Goal: Book appointment/travel/reservation

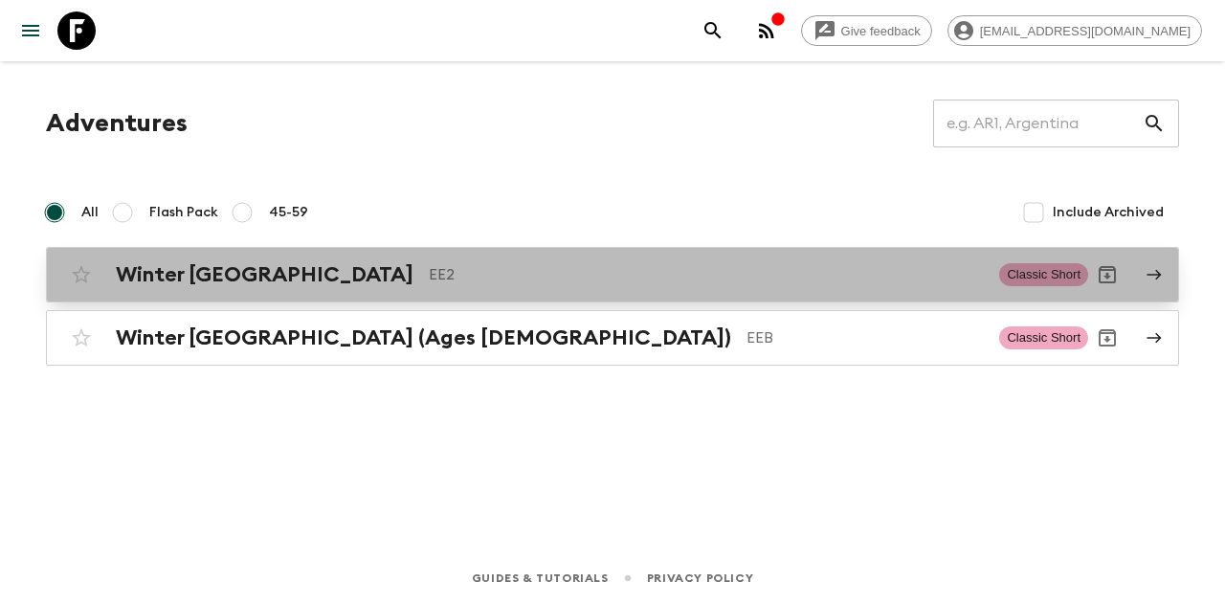
click at [212, 279] on h2 "Winter [GEOGRAPHIC_DATA]" at bounding box center [265, 274] width 298 height 25
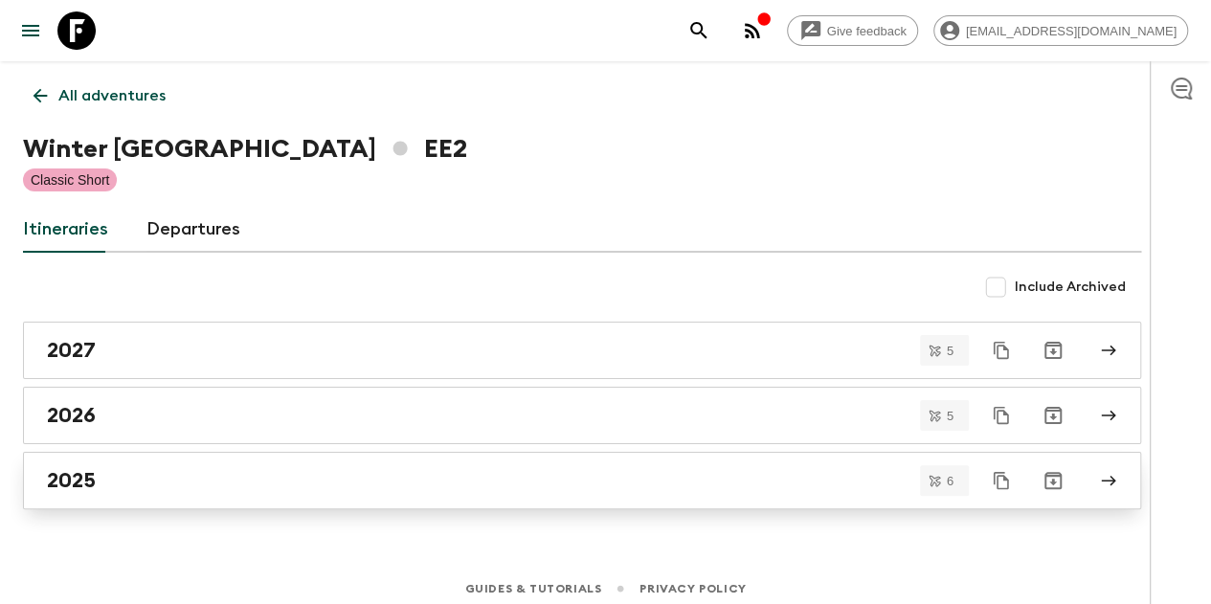
click at [166, 471] on div "2025" at bounding box center [564, 480] width 1034 height 25
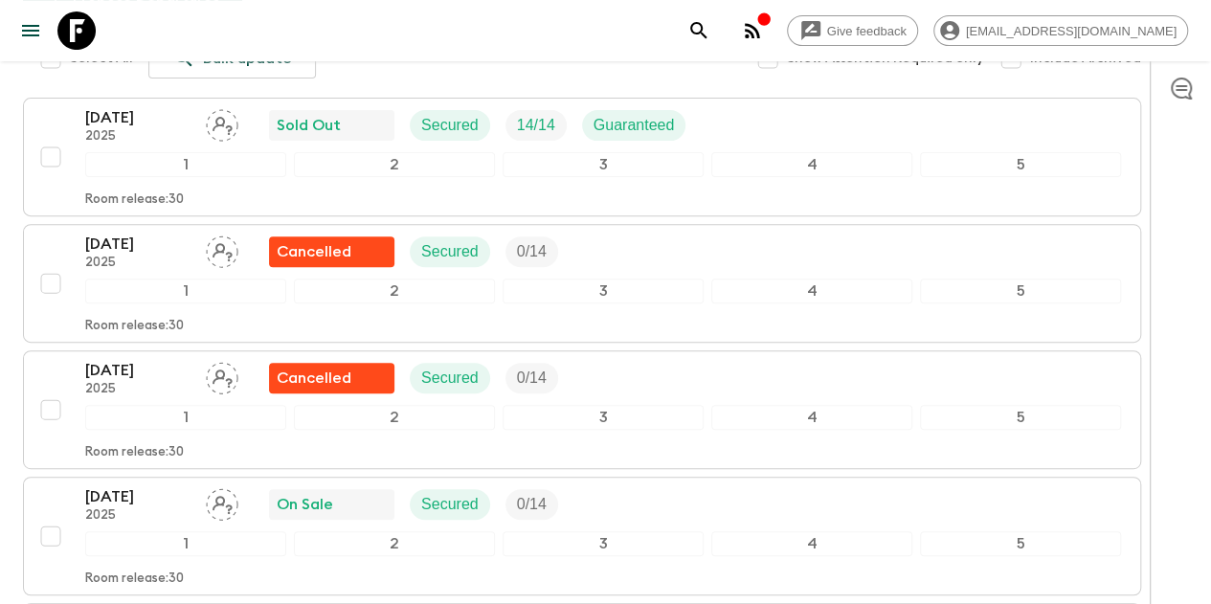
scroll to position [174, 0]
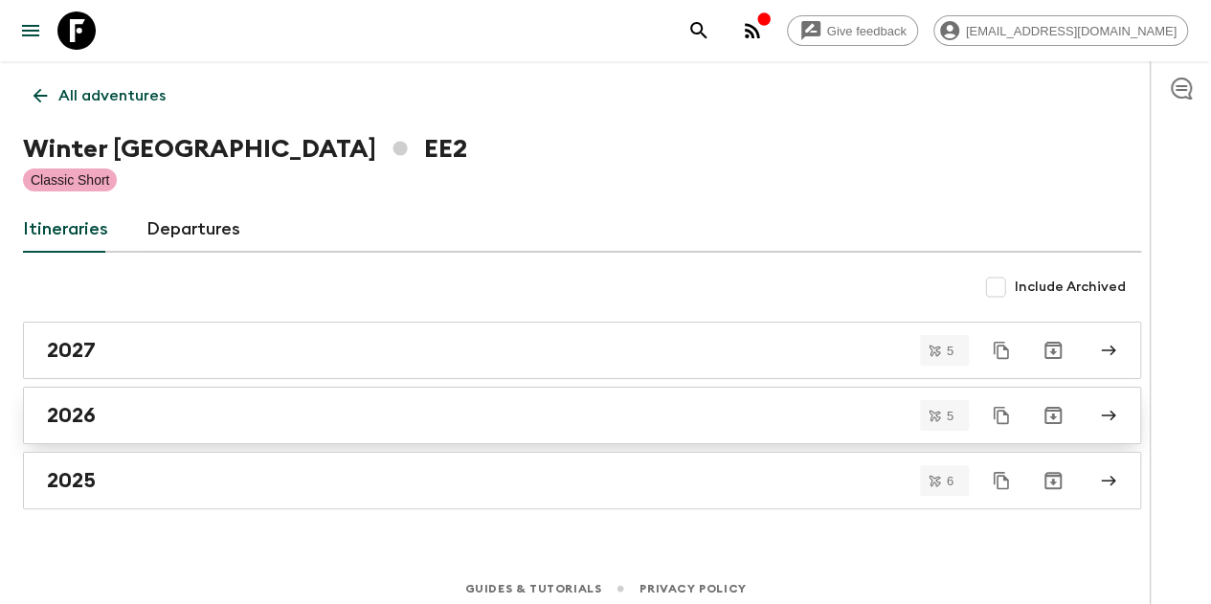
click at [134, 420] on div "2026" at bounding box center [564, 415] width 1034 height 25
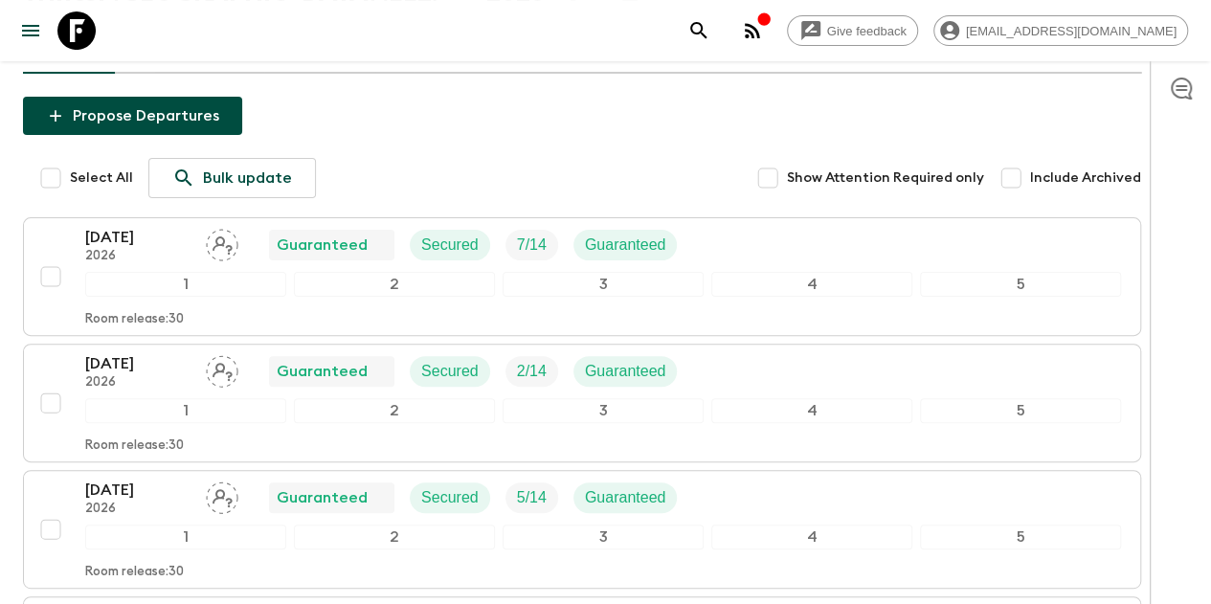
scroll to position [147, 0]
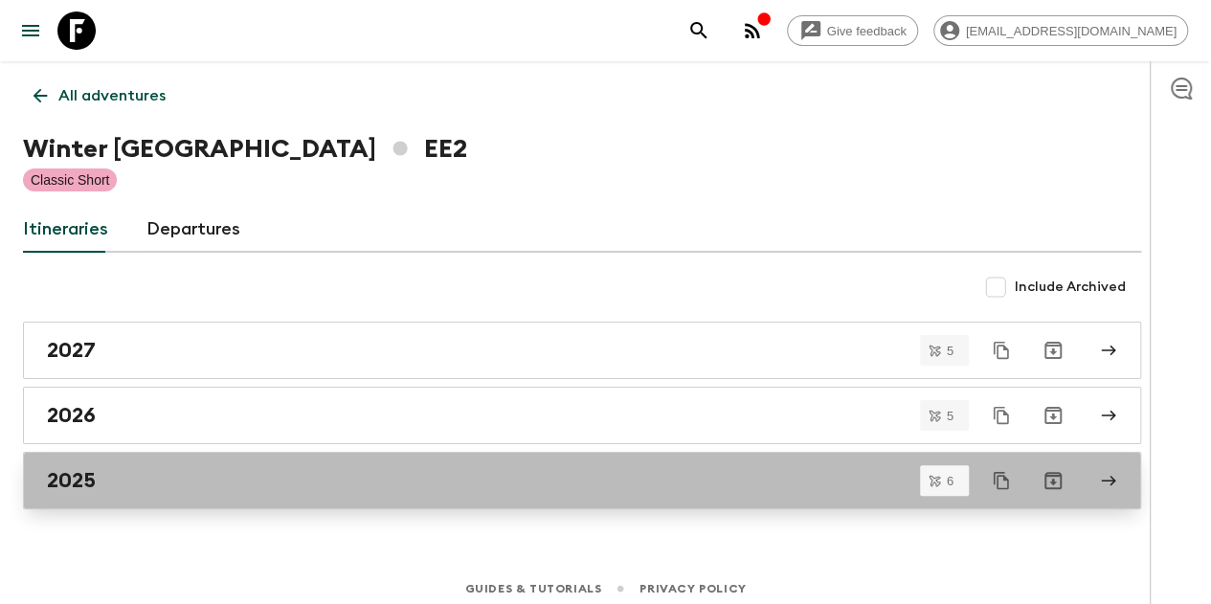
click at [96, 476] on h2 "2025" at bounding box center [71, 480] width 49 height 25
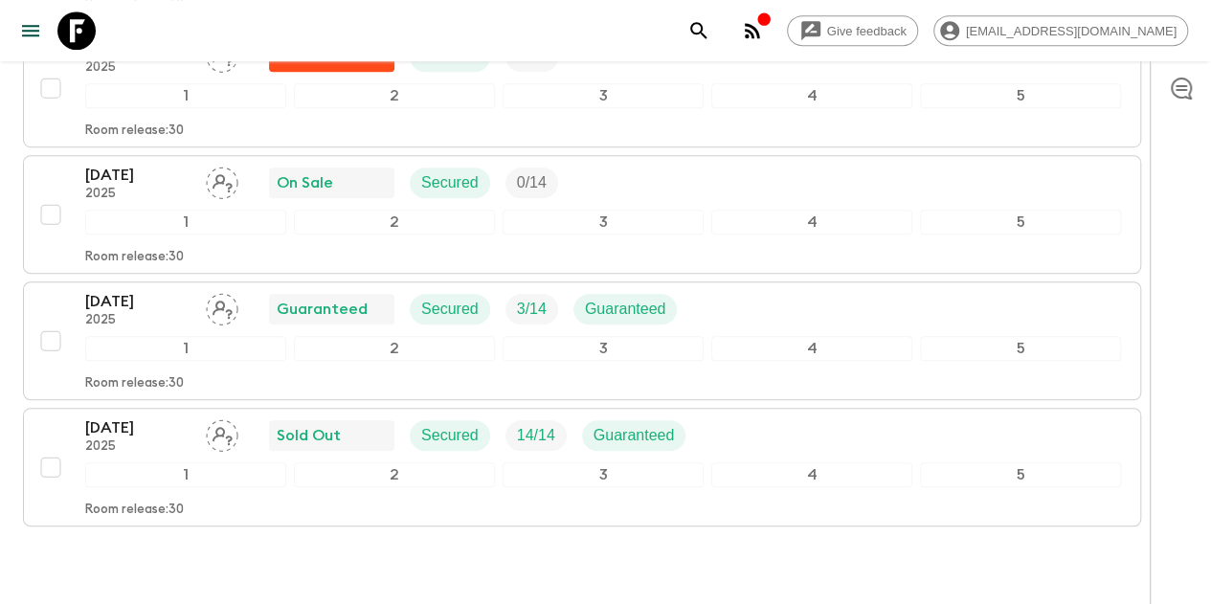
scroll to position [598, 0]
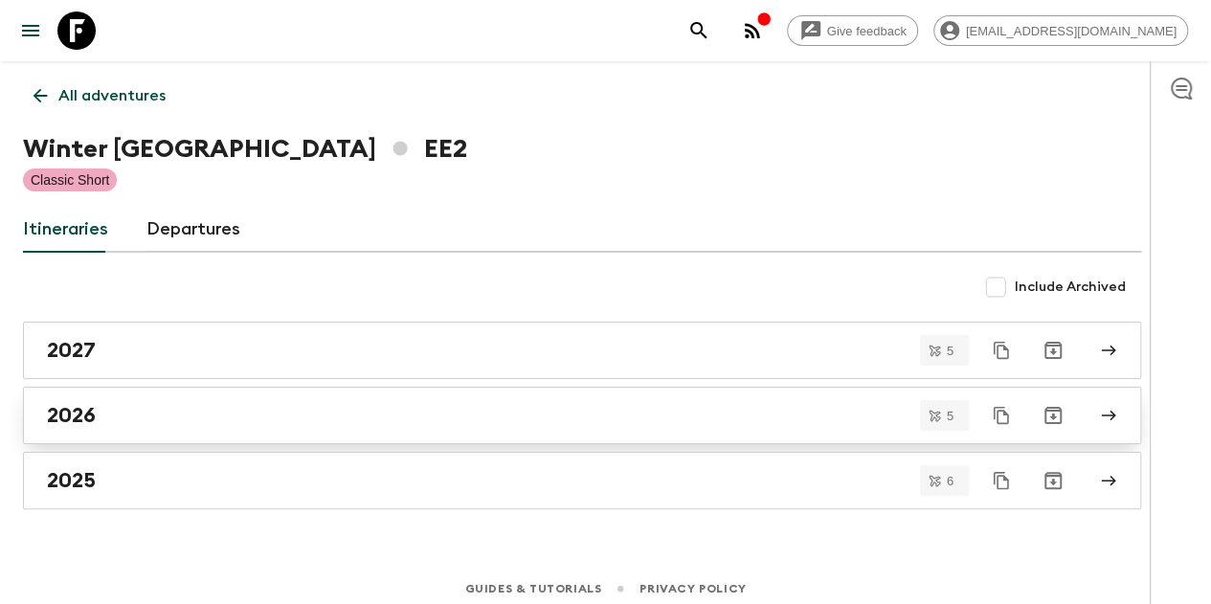
click at [96, 420] on h2 "2026" at bounding box center [71, 415] width 49 height 25
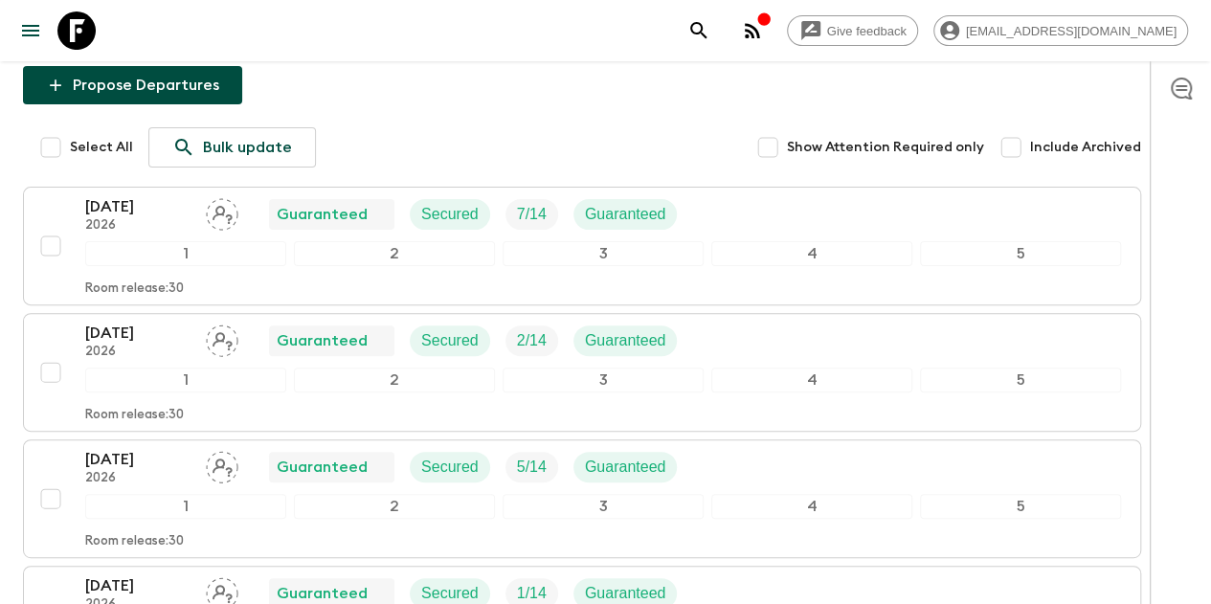
scroll to position [178, 0]
